Goal: Task Accomplishment & Management: Use online tool/utility

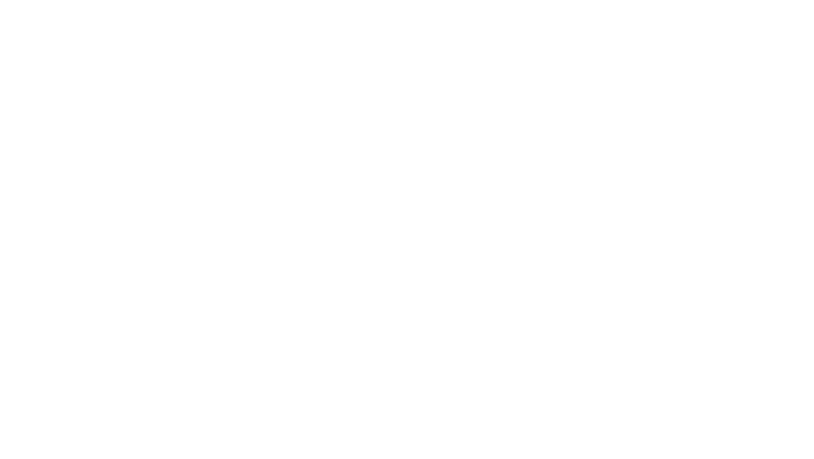
click at [119, 154] on div at bounding box center [407, 229] width 814 height 459
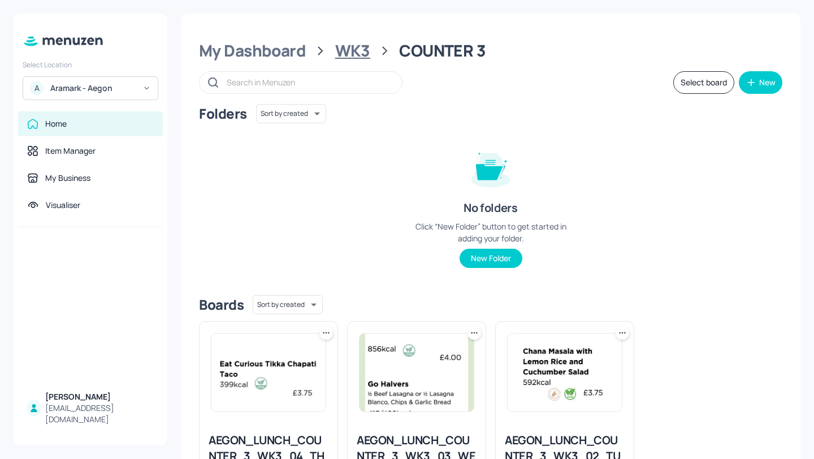
click at [358, 52] on div "WK3" at bounding box center [352, 51] width 35 height 20
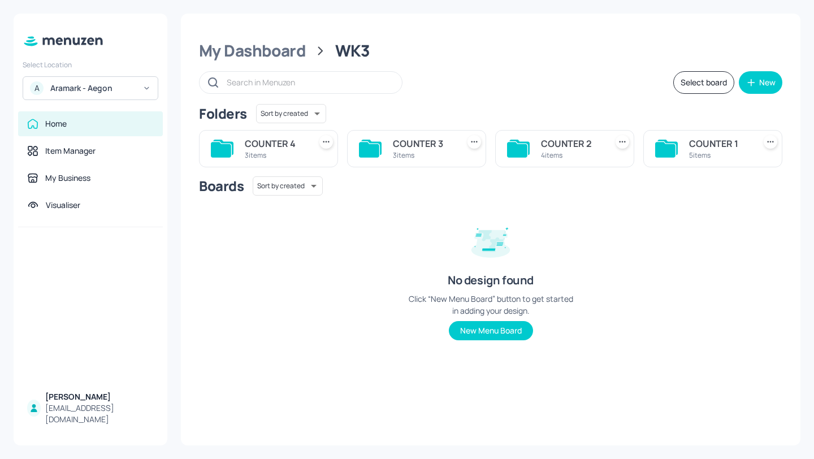
click at [557, 154] on div "4 items" at bounding box center [571, 155] width 61 height 10
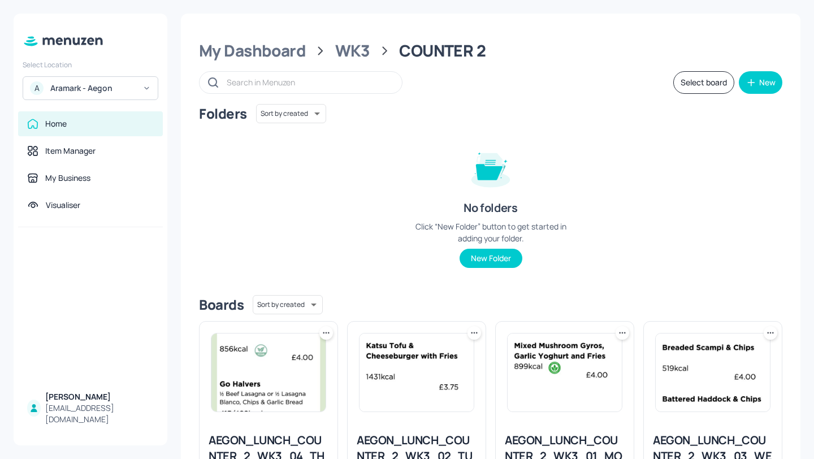
scroll to position [101, 0]
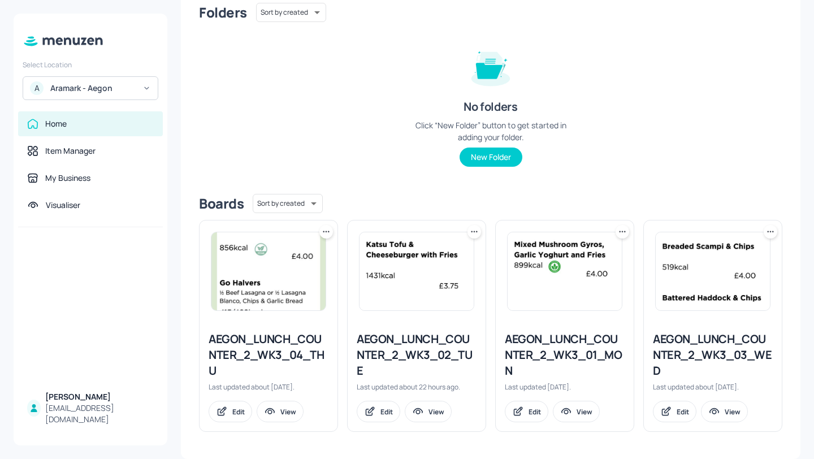
click at [447, 354] on div "AEGON_LUNCH_COUNTER_2_WK3_02_TUE" at bounding box center [417, 354] width 120 height 47
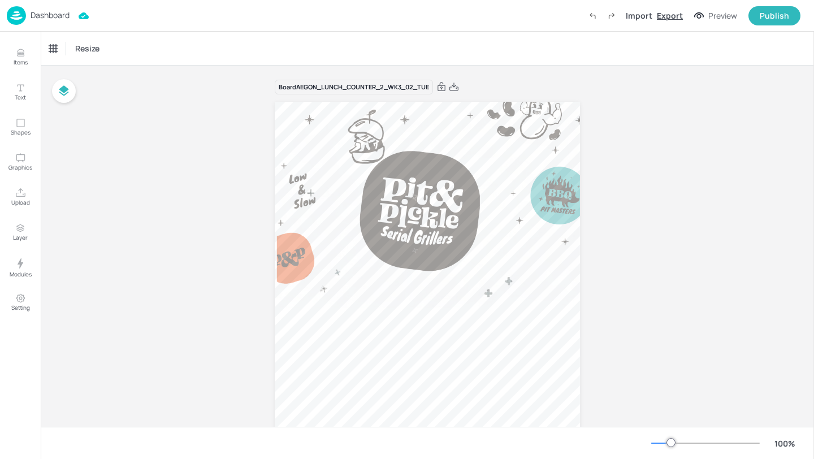
click at [669, 14] on div "Export" at bounding box center [670, 16] width 26 height 12
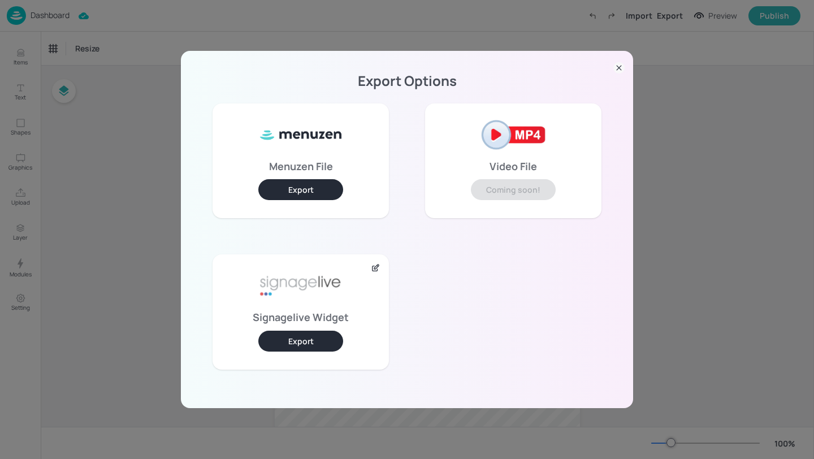
click at [314, 334] on button "Export" at bounding box center [300, 341] width 85 height 21
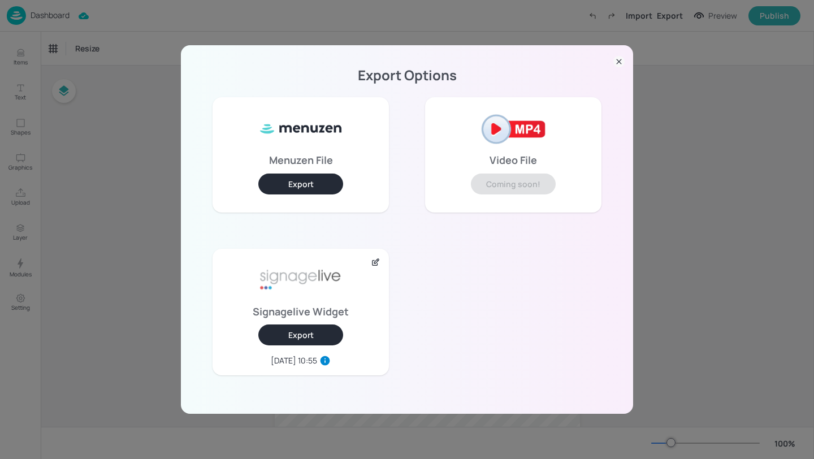
click at [140, 228] on div "Export Options Menuzen File Export Video File Coming soon! Signagelive Widget E…" at bounding box center [407, 229] width 814 height 459
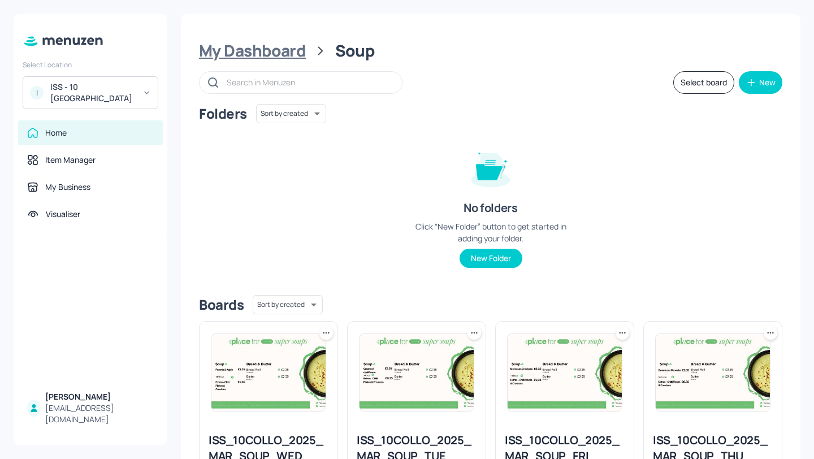
click at [297, 48] on div "My Dashboard" at bounding box center [252, 51] width 107 height 20
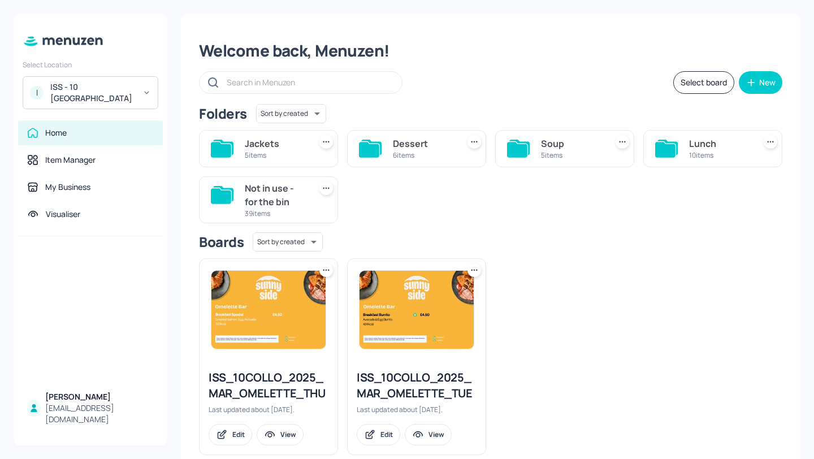
click at [689, 157] on div "10 items" at bounding box center [719, 155] width 61 height 10
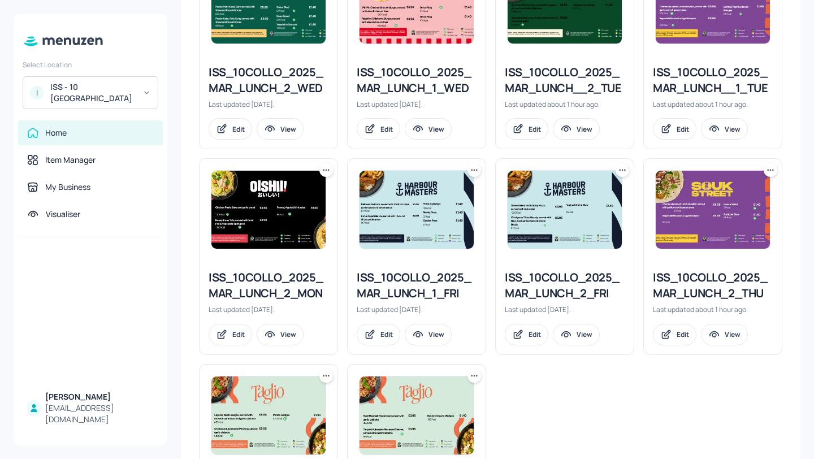
scroll to position [371, 0]
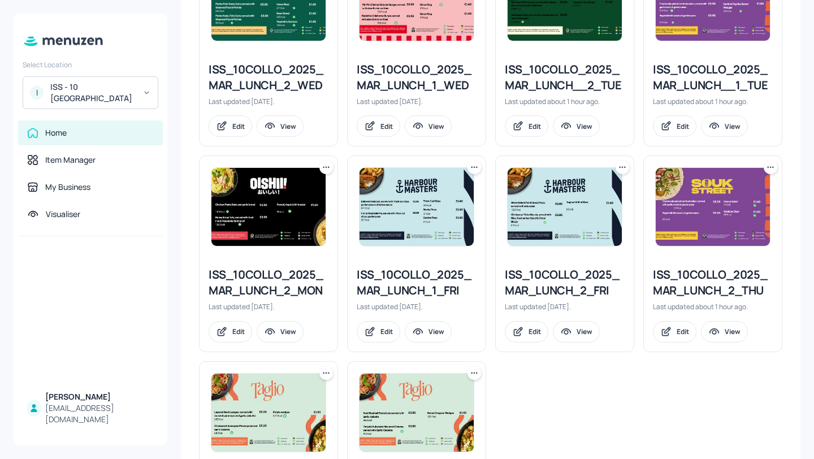
click at [709, 80] on div "ISS_10COLLO_2025_MAR_LUNCH__1_TUE" at bounding box center [713, 78] width 120 height 32
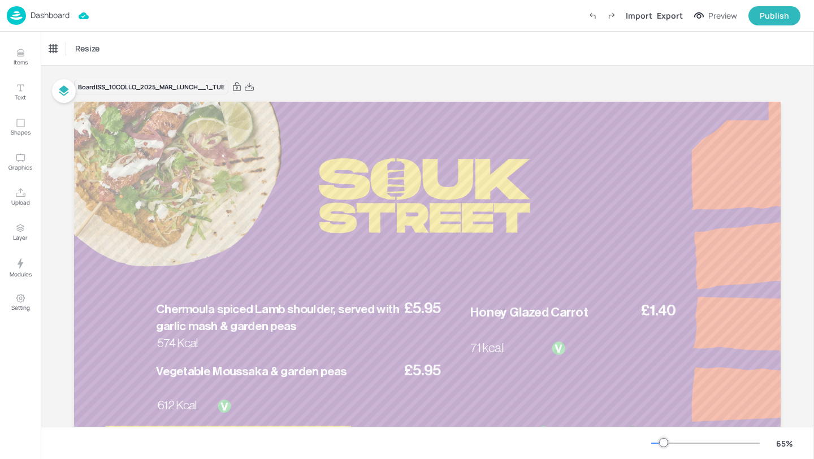
click at [63, 14] on p "Dashboard" at bounding box center [50, 15] width 39 height 8
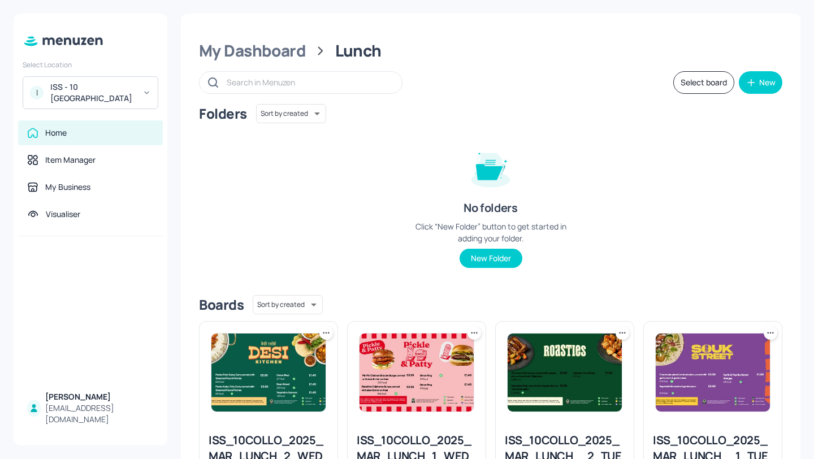
scroll to position [318, 0]
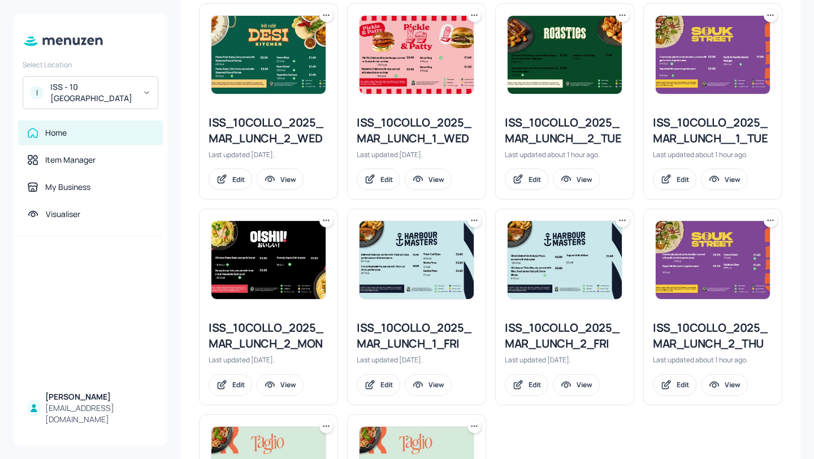
click at [543, 124] on div "ISS_10COLLO_2025_MAR_LUNCH__2_TUE" at bounding box center [565, 131] width 120 height 32
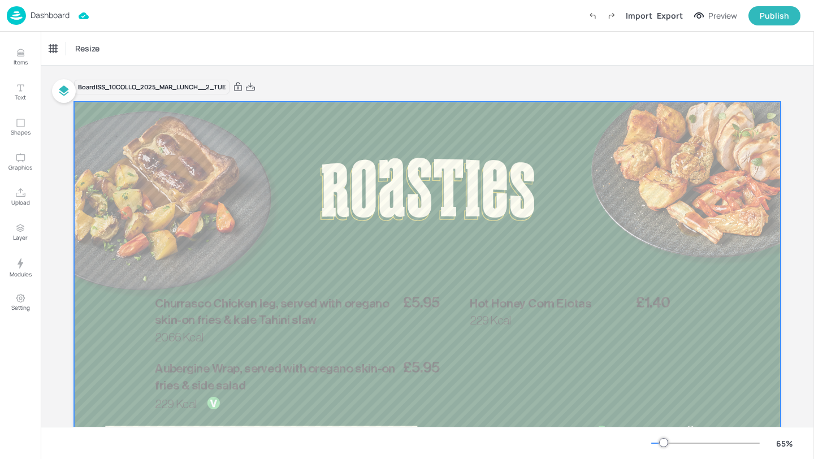
scroll to position [47, 0]
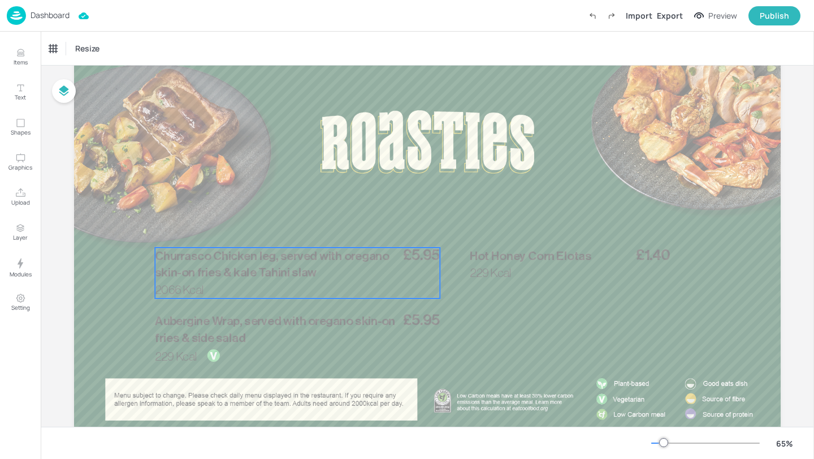
click at [335, 275] on p "Churrasco Chicken leg, served with oregano skin-on fries & kale Tahini slaw" at bounding box center [277, 265] width 245 height 34
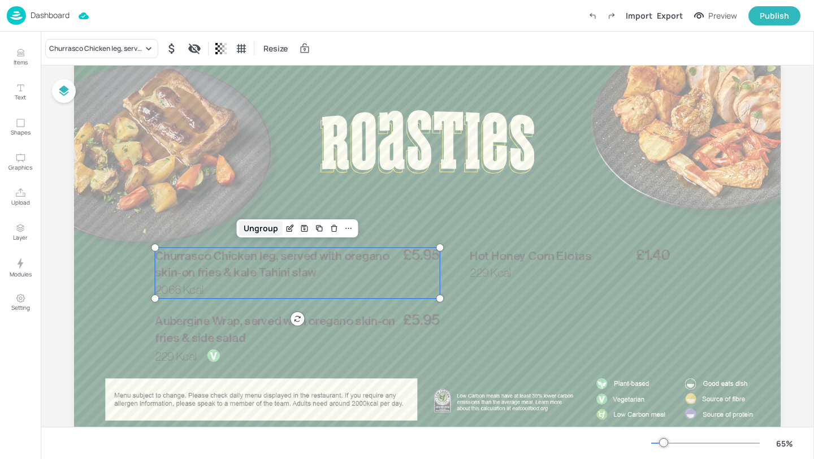
click at [252, 231] on div "Ungroup" at bounding box center [261, 228] width 44 height 15
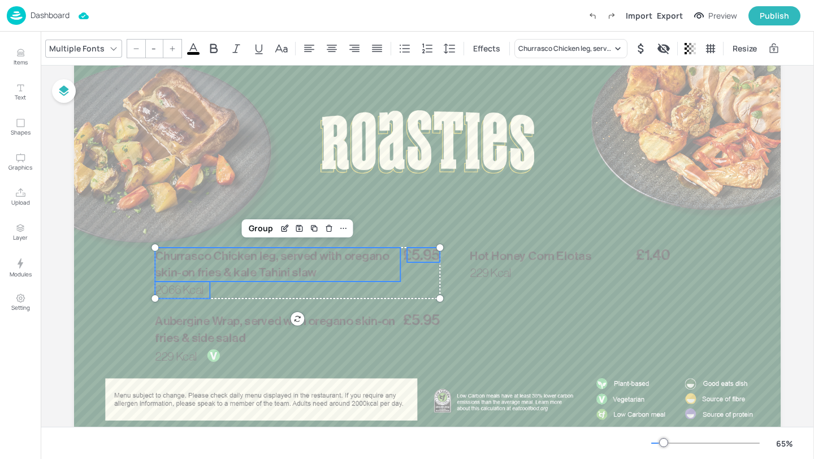
click at [192, 53] on span at bounding box center [193, 53] width 12 height 3
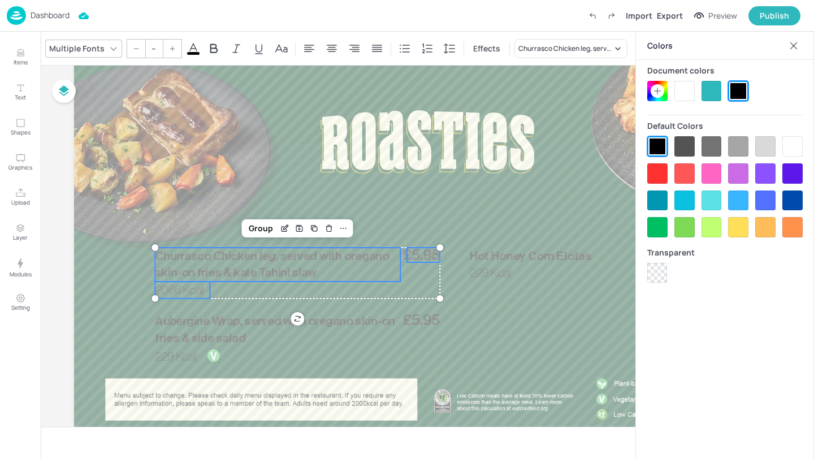
click at [683, 89] on div at bounding box center [684, 91] width 20 height 20
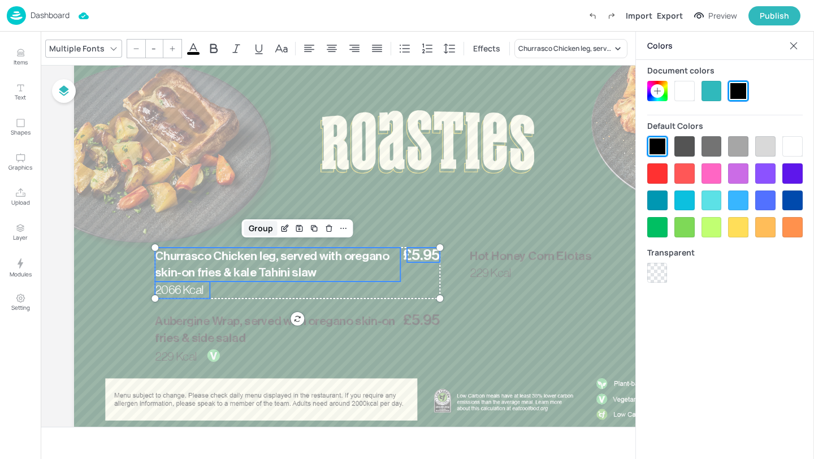
click at [255, 229] on div "Group" at bounding box center [260, 228] width 33 height 15
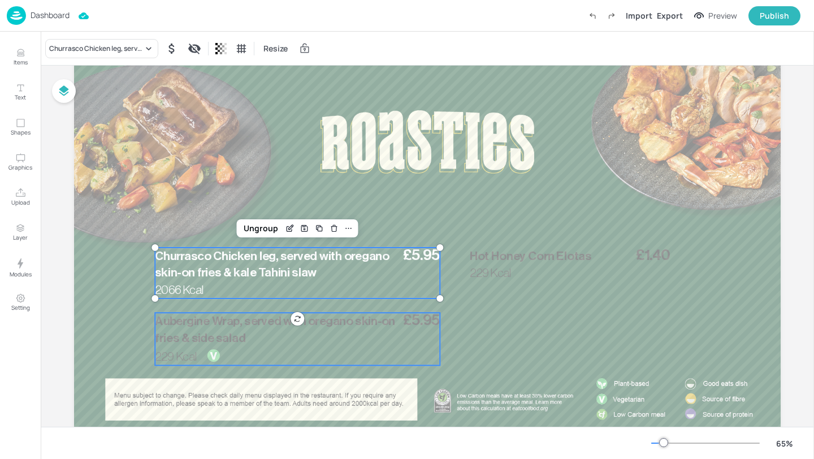
click at [240, 318] on span "Aubergine Wrap, served with oregano skin-on fries & side salad" at bounding box center [275, 329] width 240 height 29
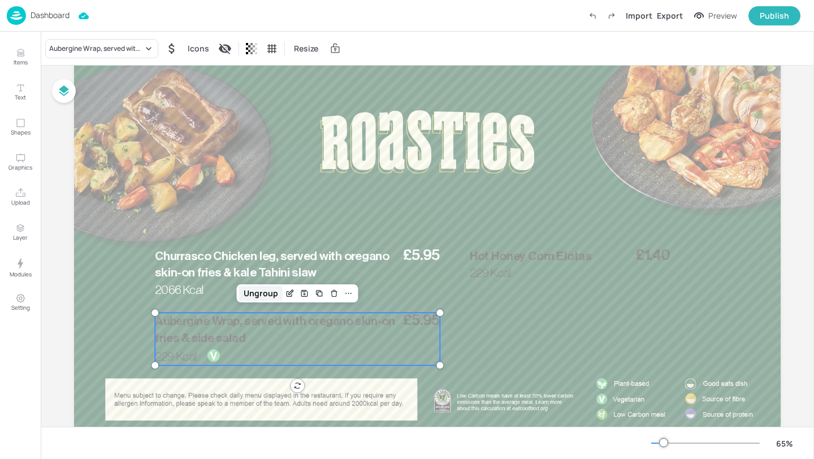
click at [262, 293] on div "Ungroup" at bounding box center [261, 293] width 44 height 15
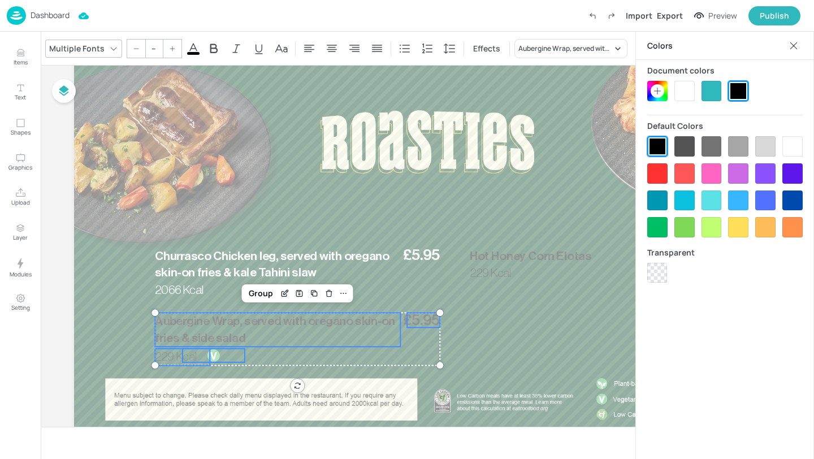
click at [681, 85] on div at bounding box center [684, 91] width 20 height 20
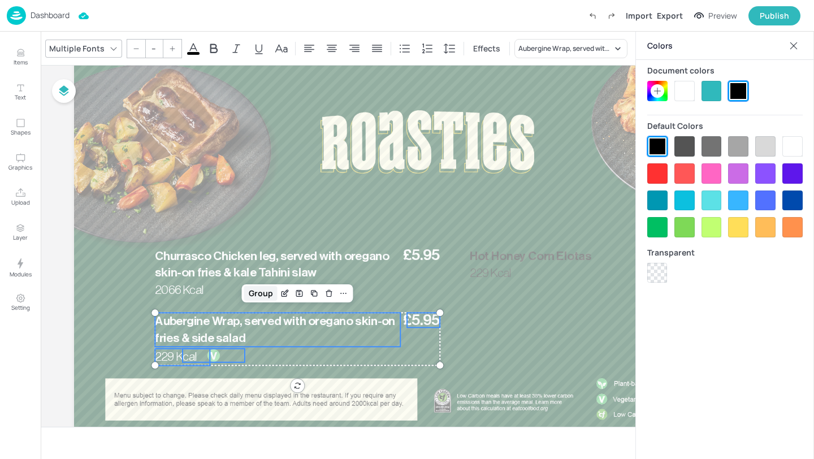
click at [255, 293] on div "Group" at bounding box center [260, 293] width 33 height 15
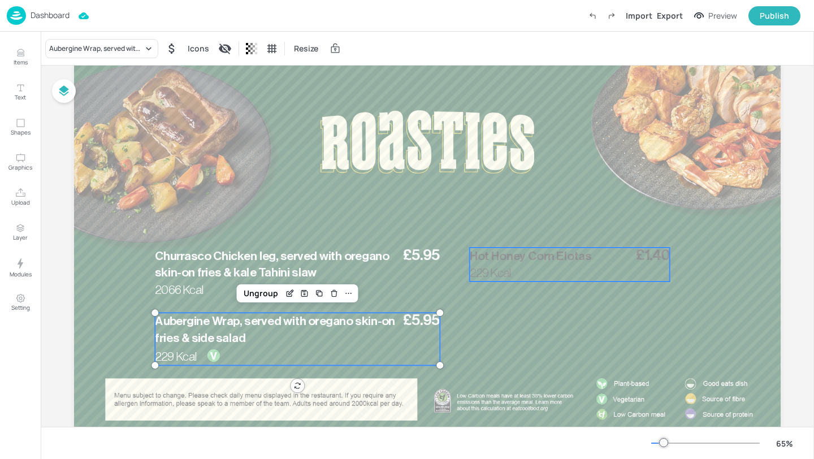
click at [549, 252] on span "Hot Honey Corn Elotas" at bounding box center [531, 256] width 122 height 12
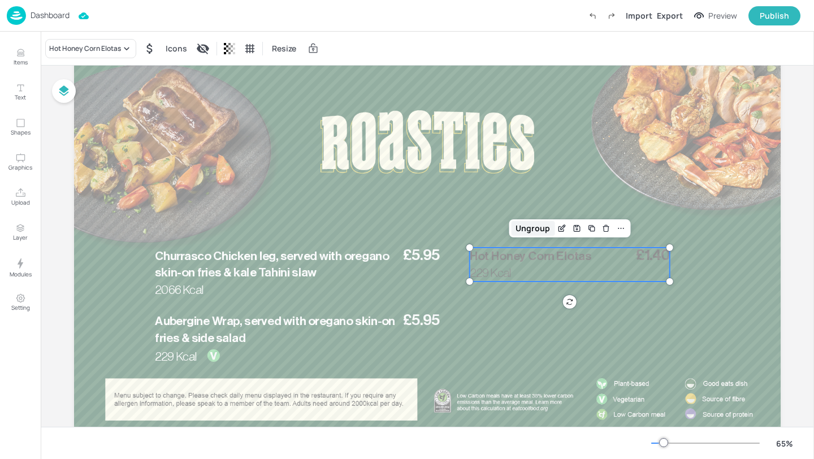
click at [529, 231] on div "Ungroup" at bounding box center [533, 228] width 44 height 15
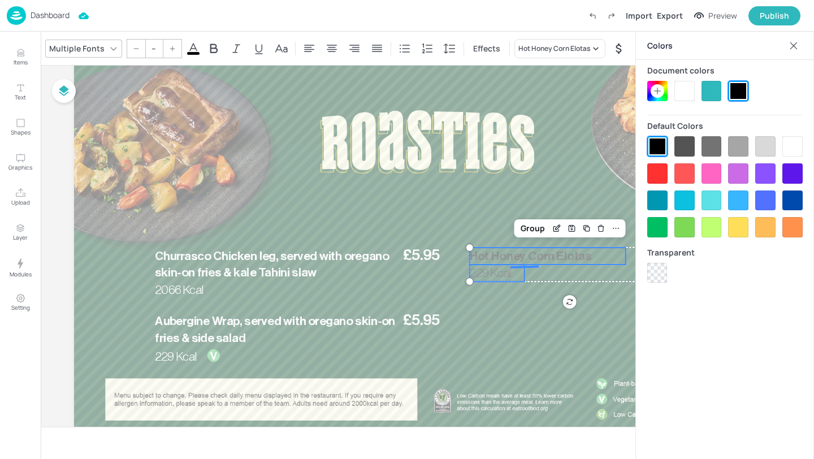
click at [673, 89] on div at bounding box center [724, 91] width 155 height 20
click at [683, 89] on div at bounding box center [684, 91] width 20 height 20
click at [530, 228] on div "Group" at bounding box center [532, 228] width 33 height 15
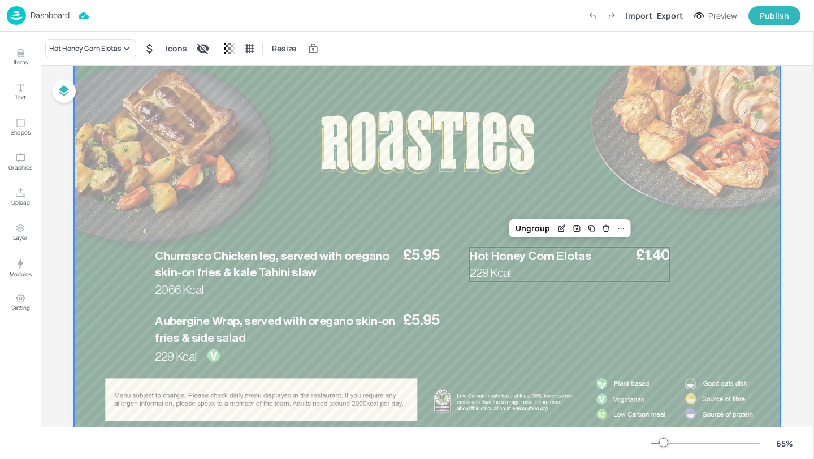
click at [538, 161] on div at bounding box center [427, 252] width 707 height 397
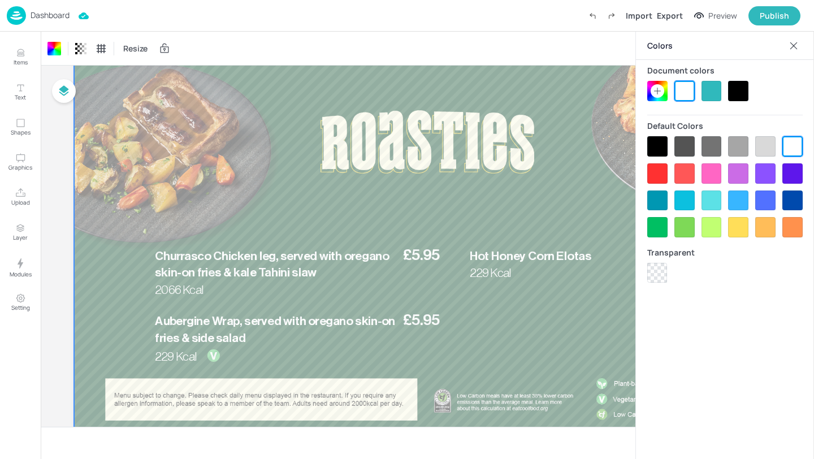
scroll to position [0, 0]
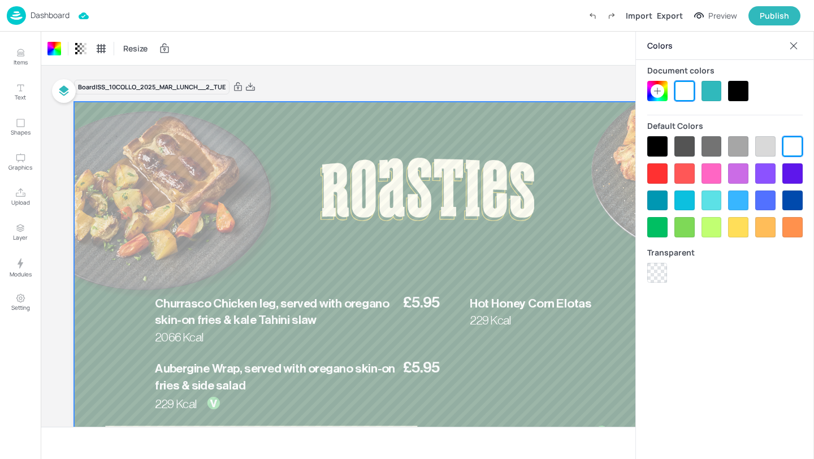
click at [791, 42] on icon at bounding box center [793, 45] width 11 height 11
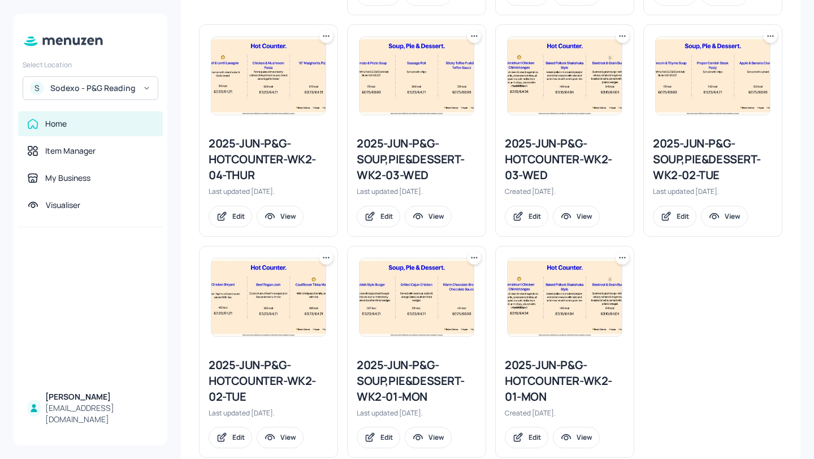
scroll to position [495, 0]
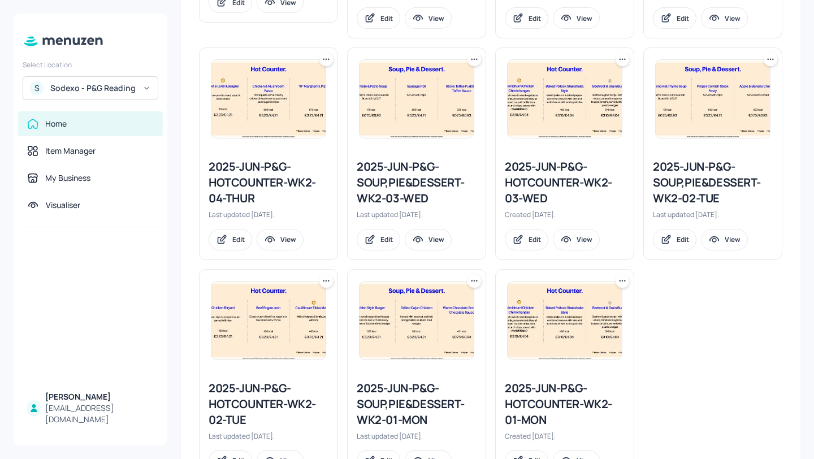
click at [623, 233] on div "2025-JUN-P&G-HOTCOUNTER-WK2-03-WED Created [DATE]. Edit View" at bounding box center [565, 204] width 138 height 109
click at [704, 185] on div "2025-JUN-P&G-SOUP,PIE&DESSERT-WK2-02-TUE" at bounding box center [713, 182] width 120 height 47
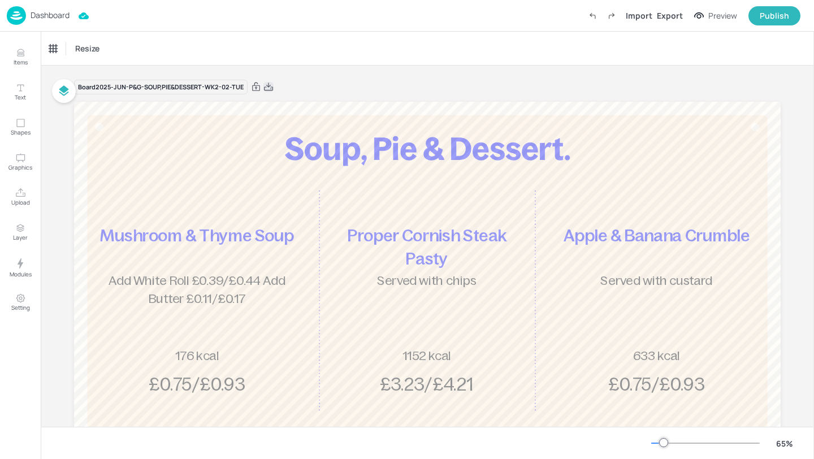
click at [268, 86] on icon at bounding box center [268, 86] width 10 height 11
